Goal: Transaction & Acquisition: Subscribe to service/newsletter

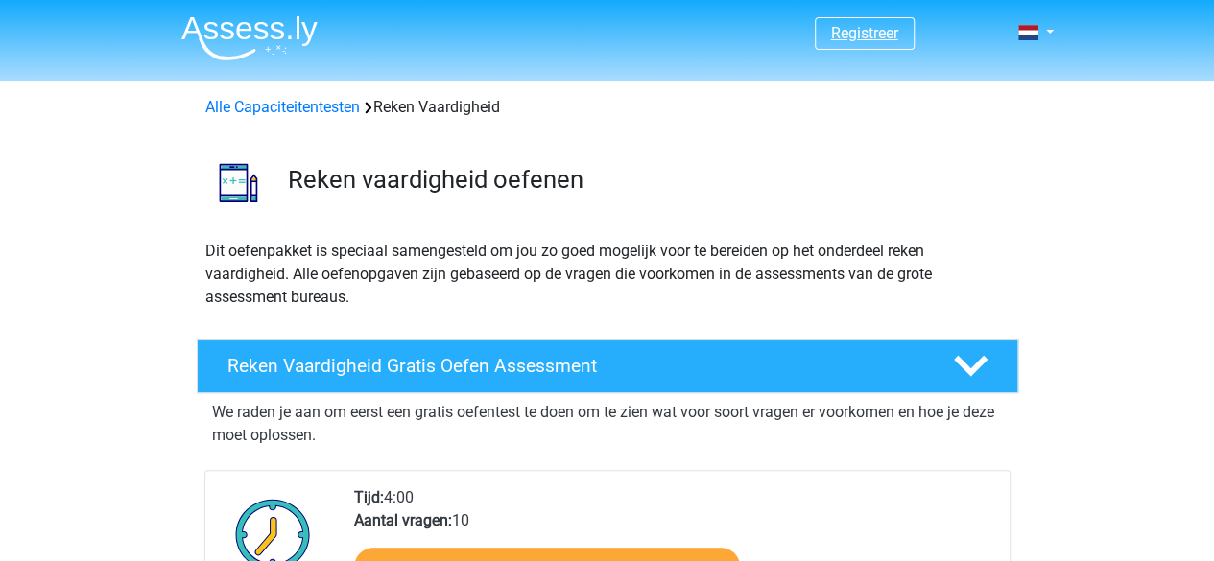
drag, startPoint x: 908, startPoint y: 36, endPoint x: 888, endPoint y: 36, distance: 20.2
click at [888, 36] on span "Registreer" at bounding box center [865, 33] width 100 height 33
click at [888, 36] on link "Registreer" at bounding box center [864, 33] width 67 height 18
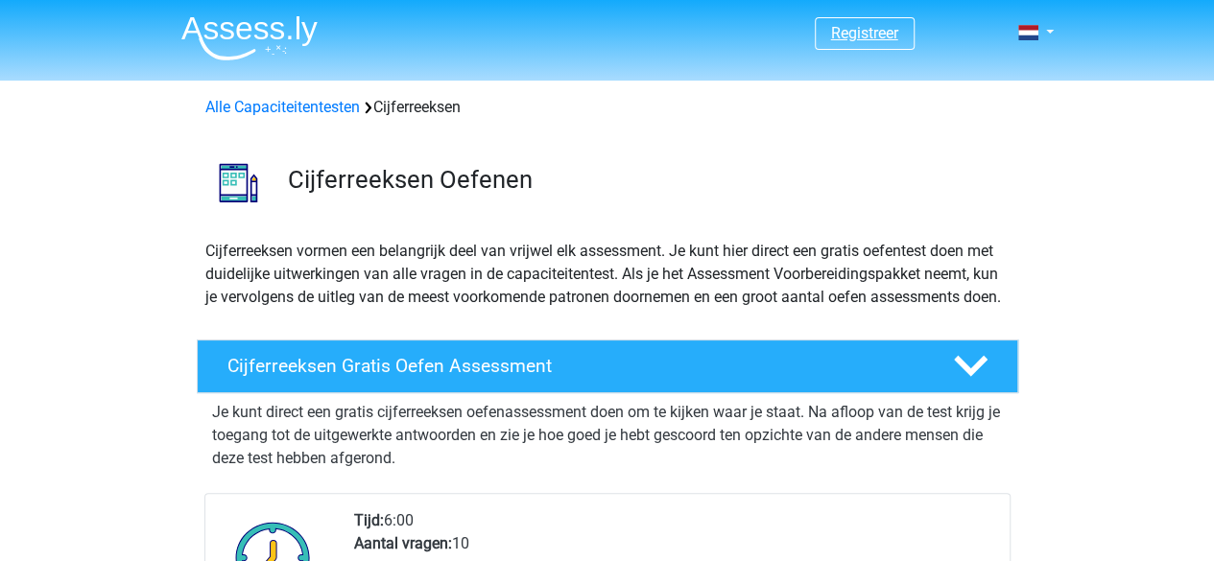
click at [854, 28] on link "Registreer" at bounding box center [864, 33] width 67 height 18
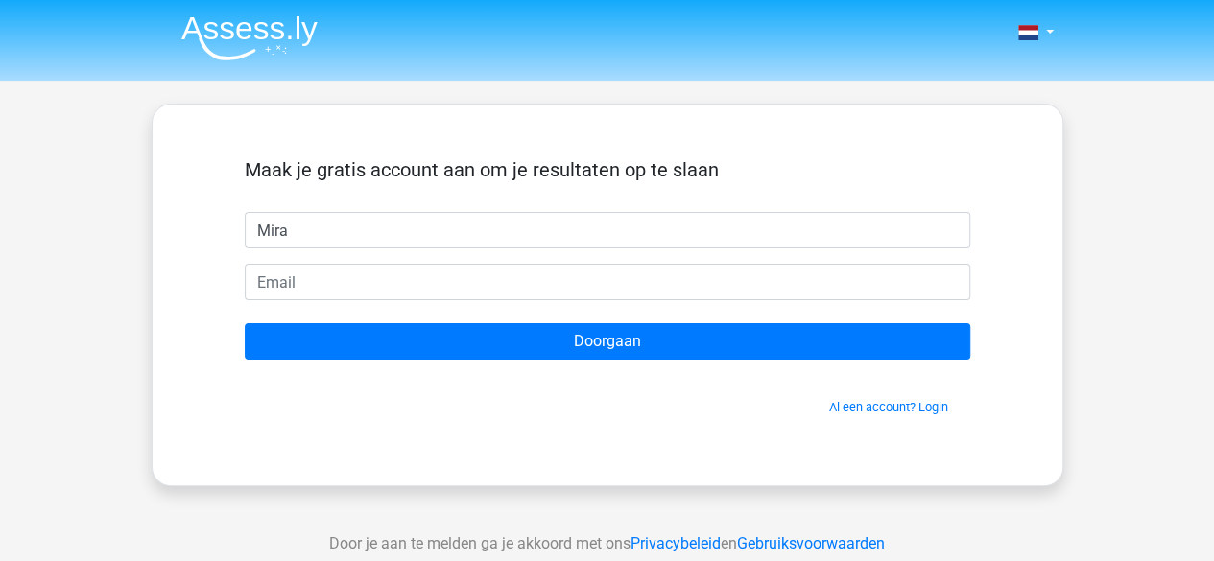
type input "Mira"
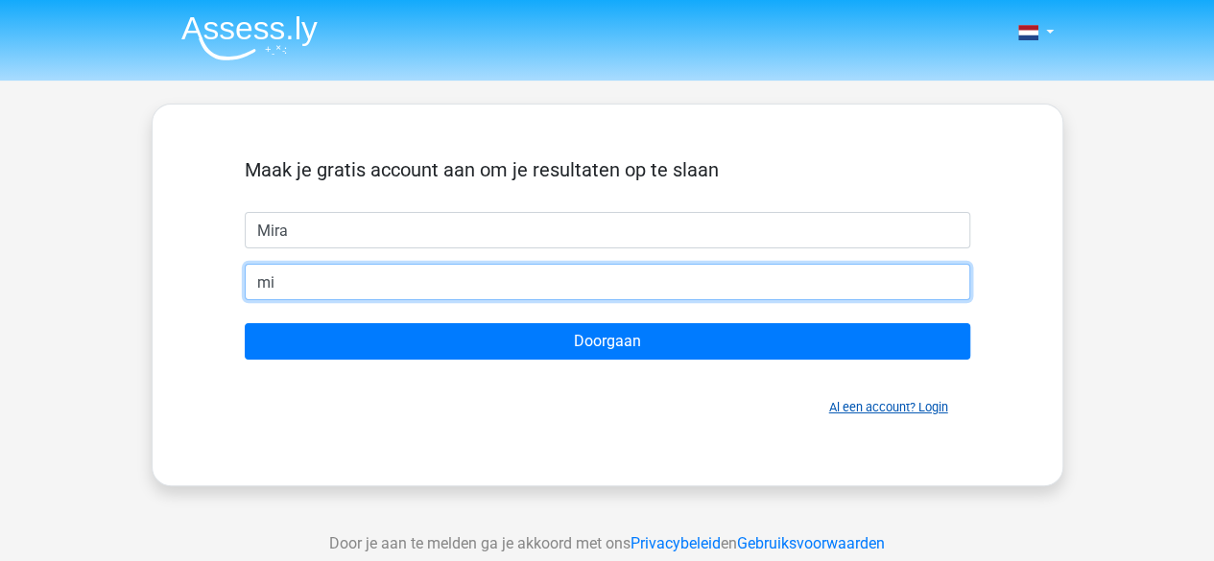
type input "mi"
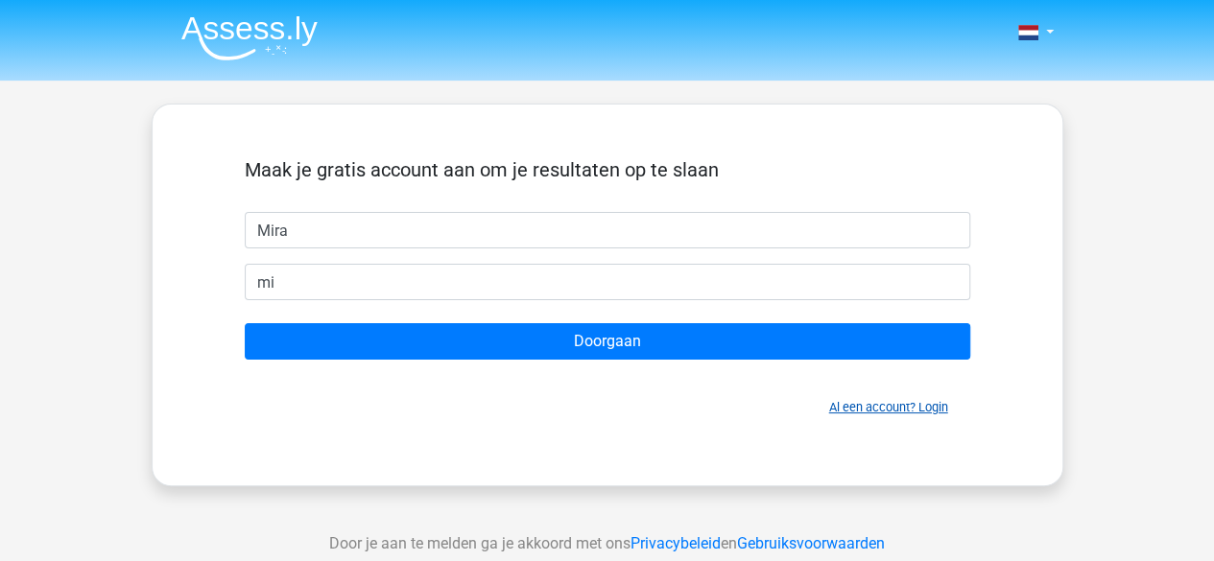
click at [843, 400] on link "Al een account? Login" at bounding box center [888, 407] width 119 height 14
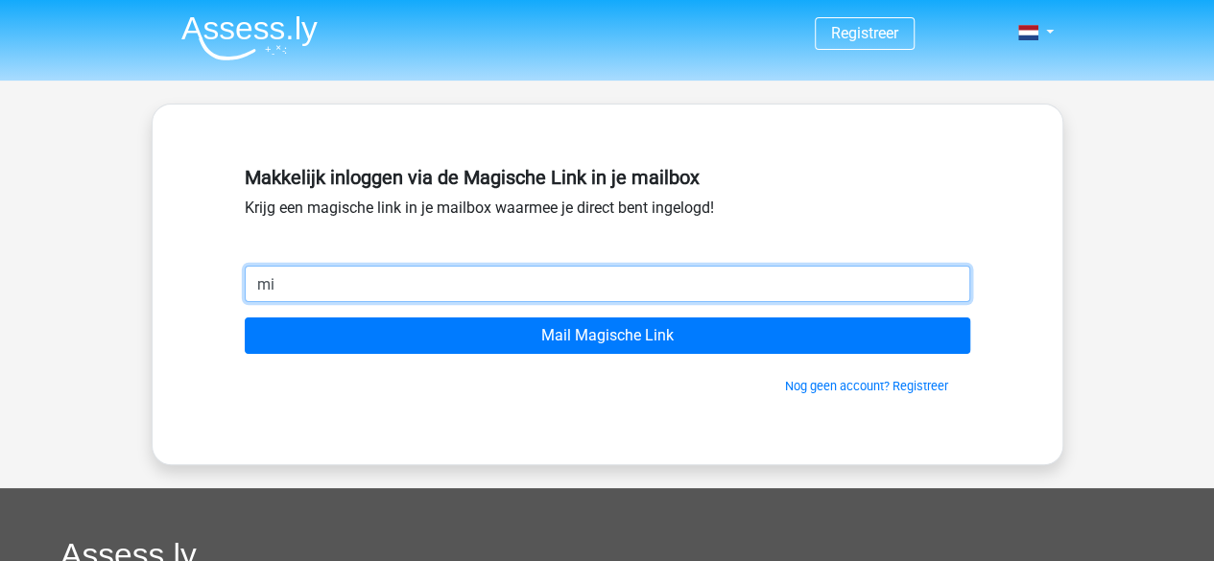
type input "m"
type input "miraataallah897@gmail.com"
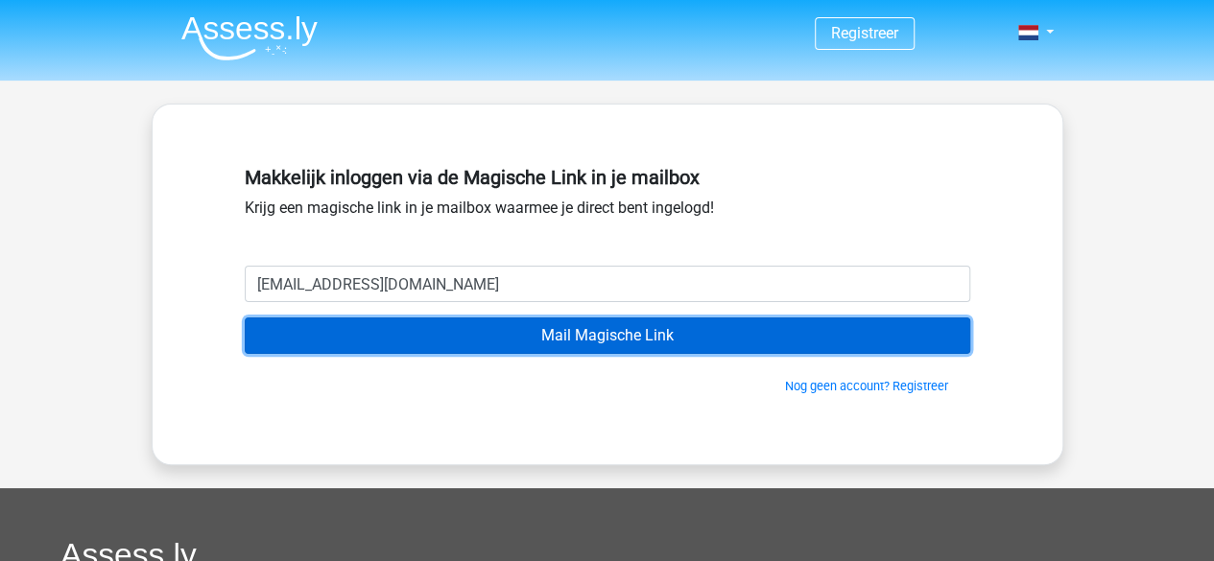
click at [428, 335] on input "Mail Magische Link" at bounding box center [608, 336] width 726 height 36
